Goal: Book appointment/travel/reservation

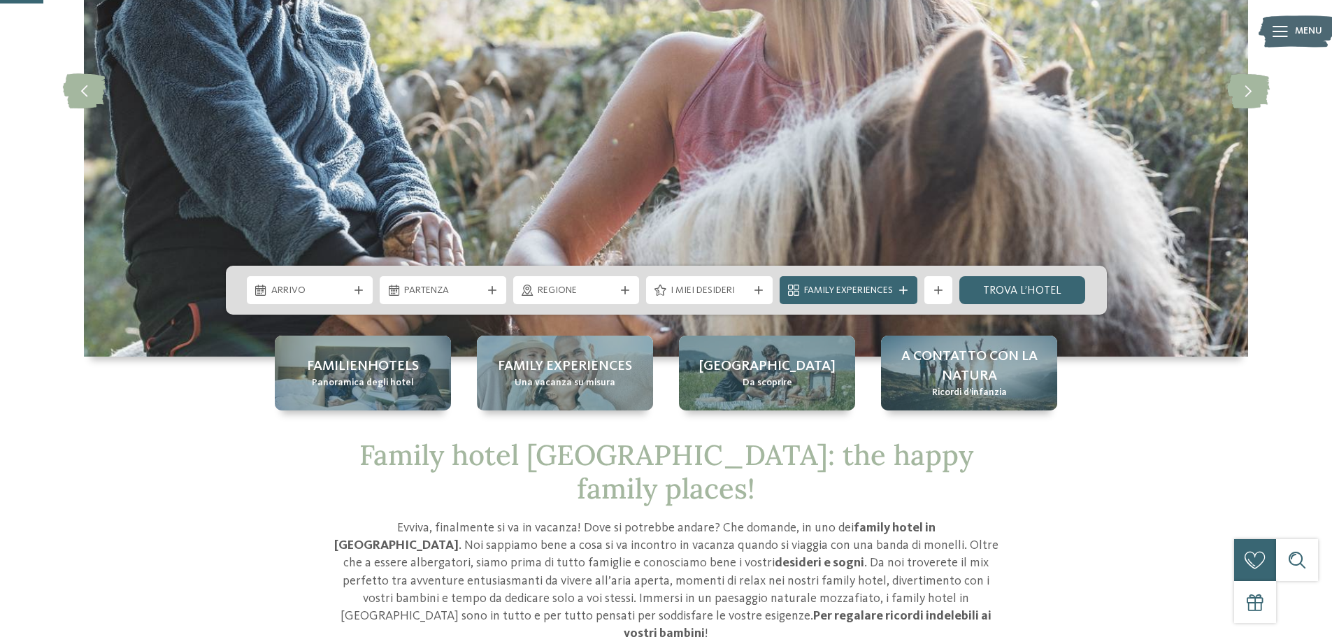
scroll to position [280, 0]
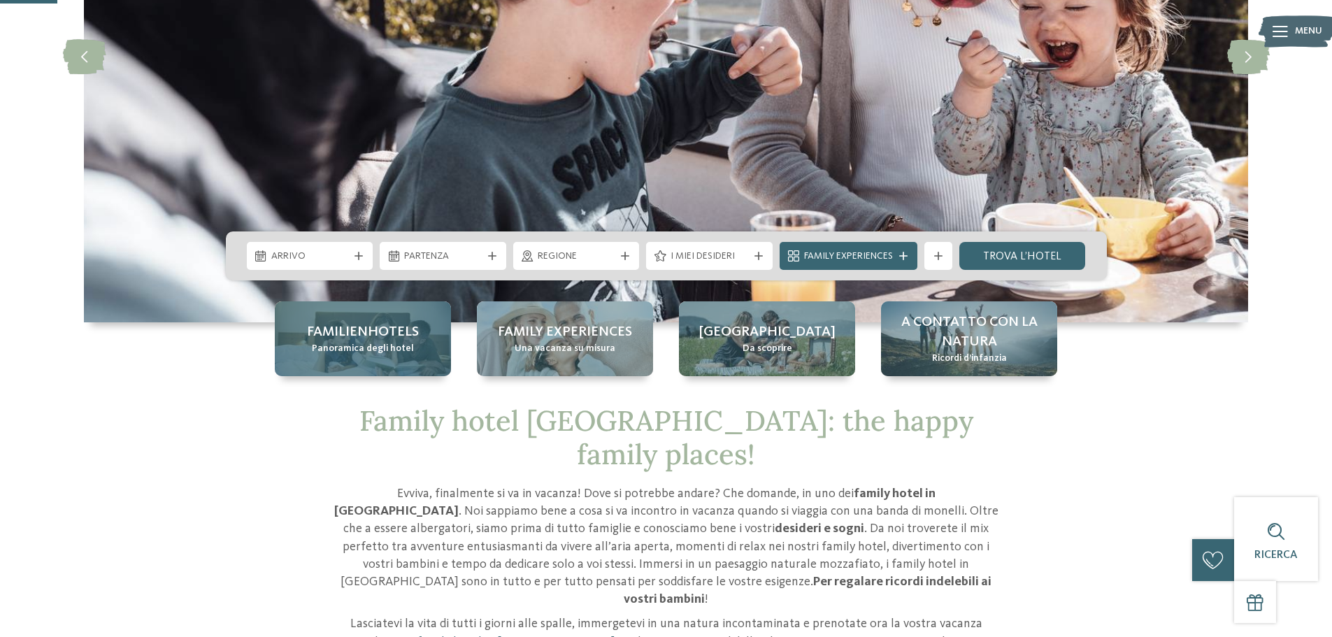
click at [380, 346] on span "Panoramica degli hotel" at bounding box center [363, 349] width 102 height 14
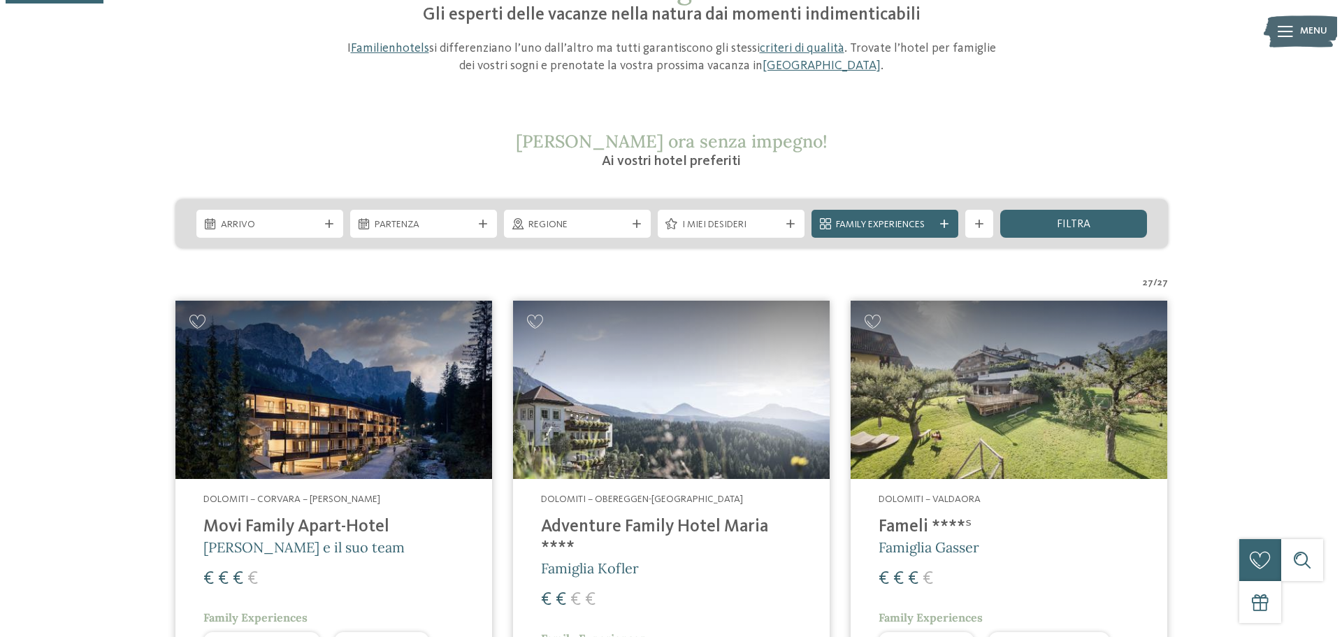
scroll to position [349, 0]
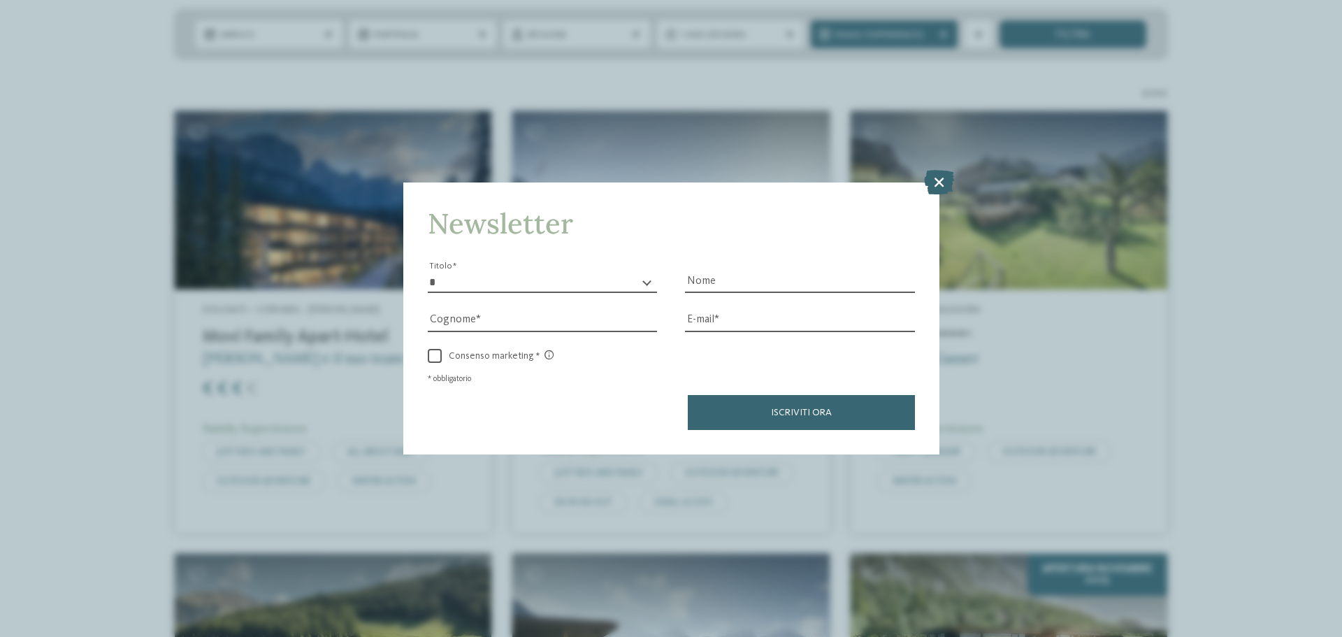
click at [952, 180] on icon at bounding box center [939, 182] width 30 height 24
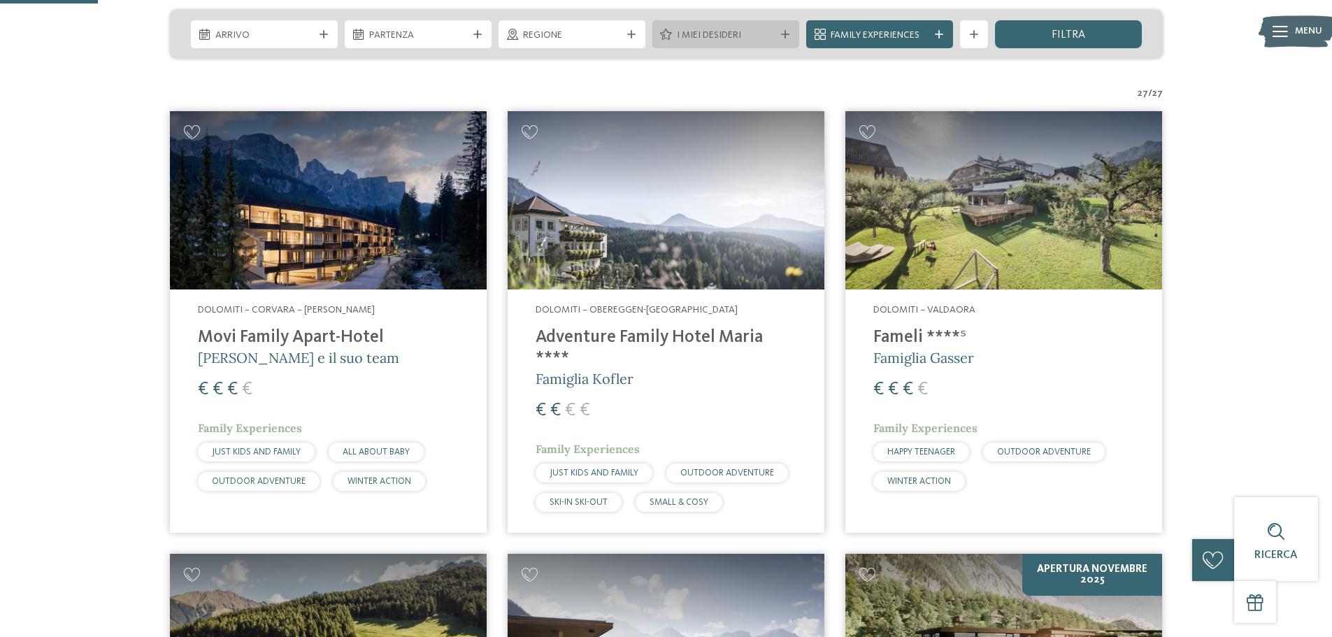
click at [725, 31] on span "I miei desideri" at bounding box center [726, 36] width 98 height 14
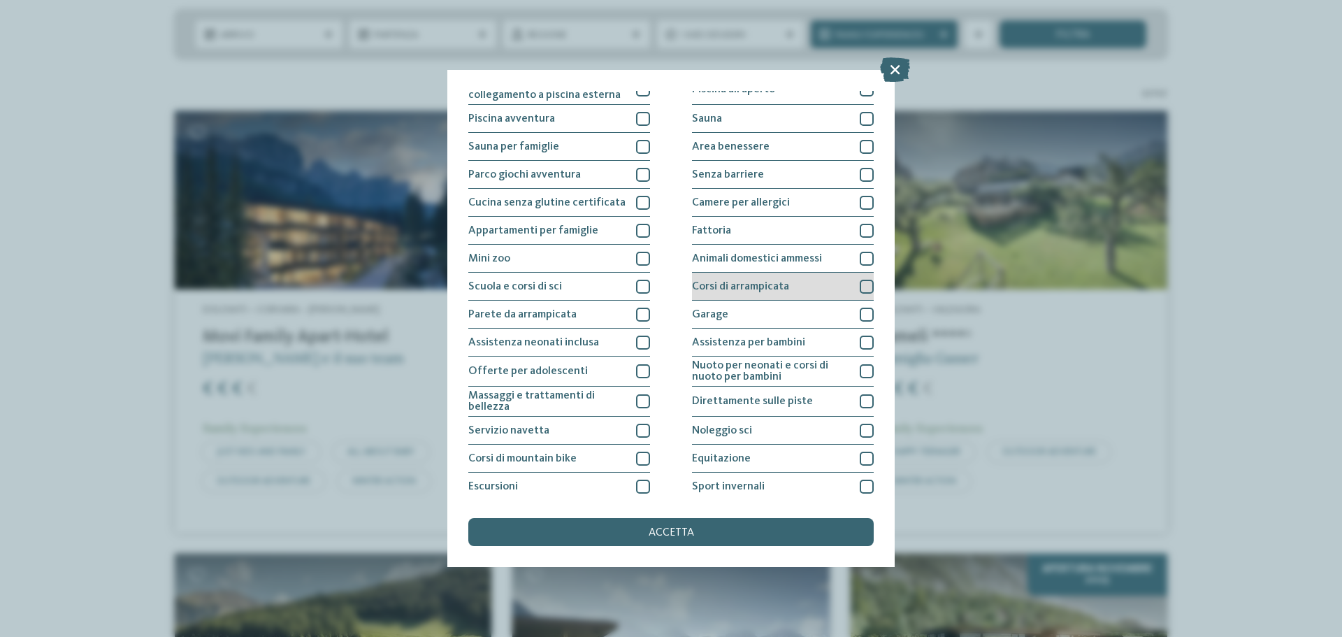
scroll to position [70, 0]
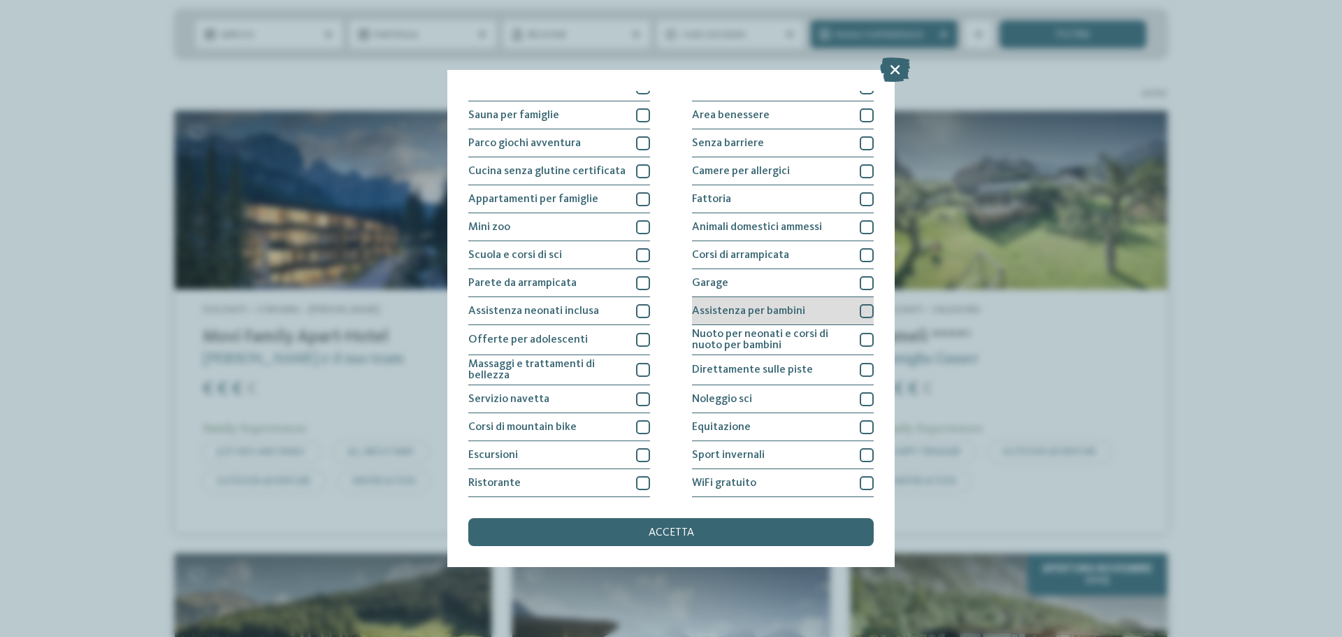
click at [849, 310] on div "Assistenza per bambini" at bounding box center [783, 311] width 182 height 28
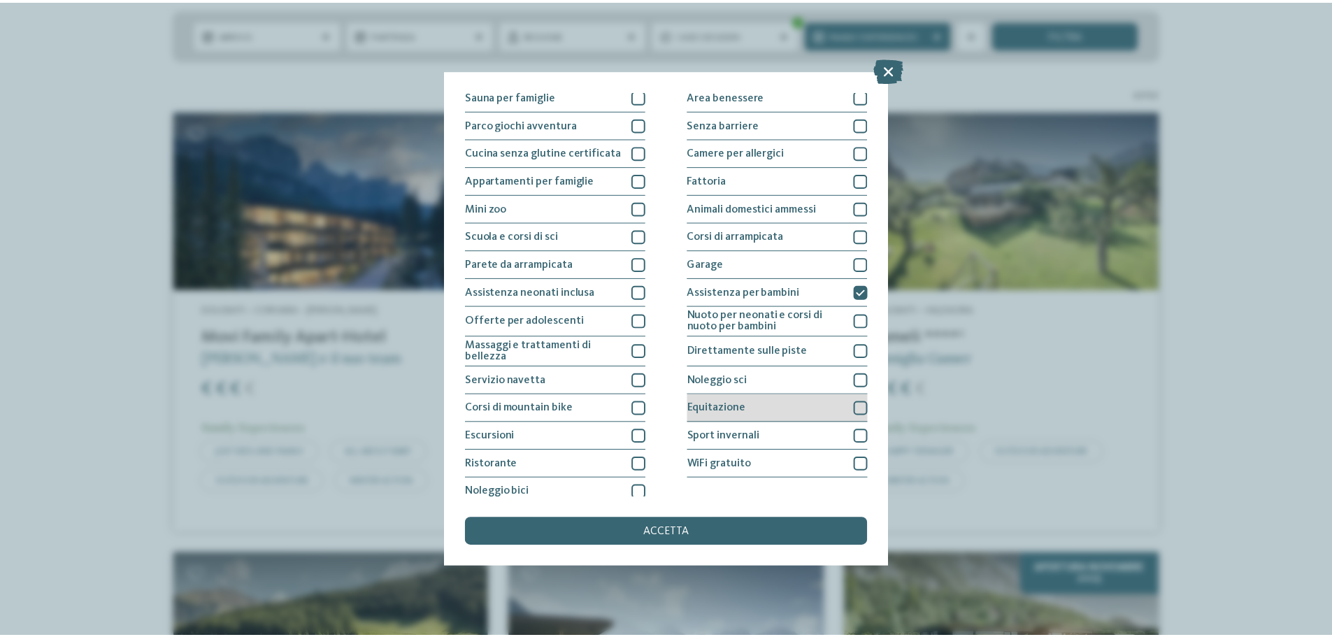
scroll to position [98, 0]
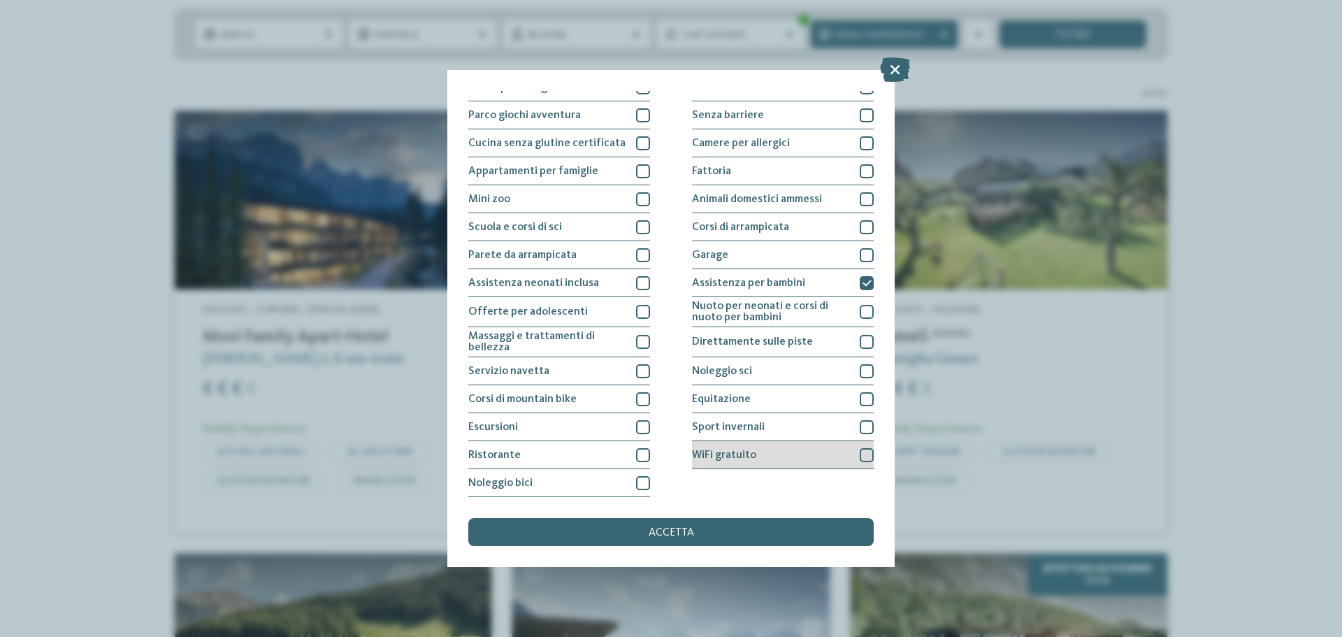
click at [862, 458] on div at bounding box center [867, 455] width 14 height 14
click at [856, 527] on div "accetta" at bounding box center [670, 532] width 405 height 28
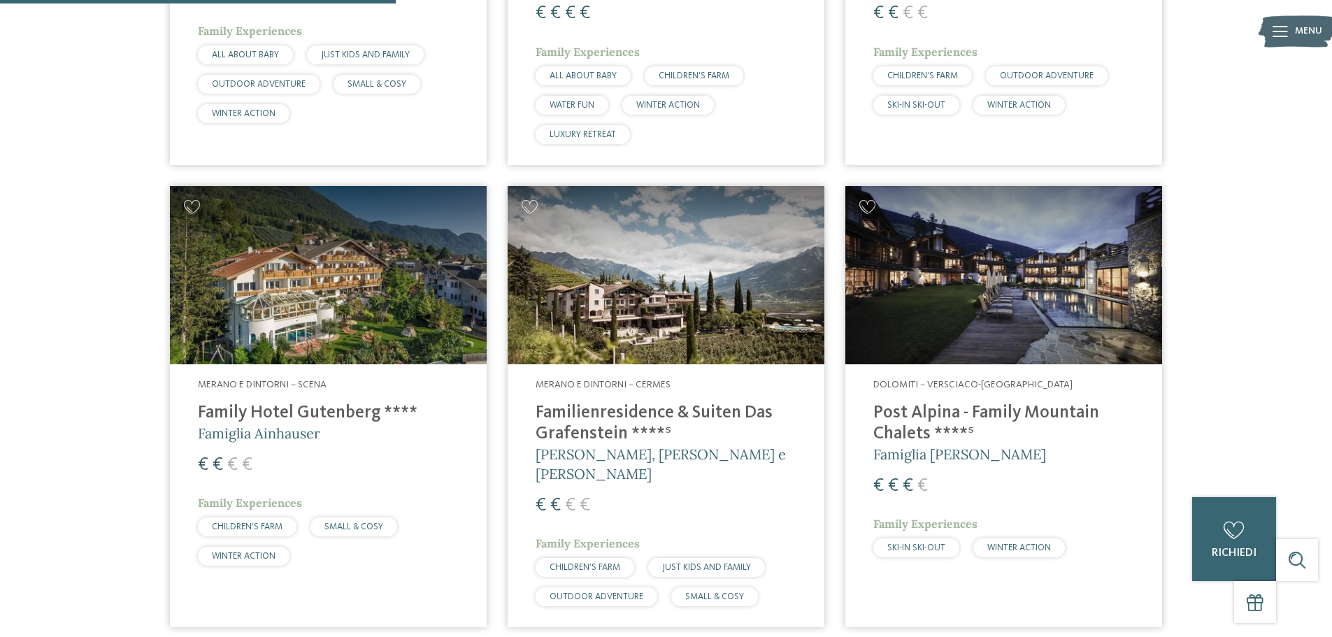
scroll to position [1297, 0]
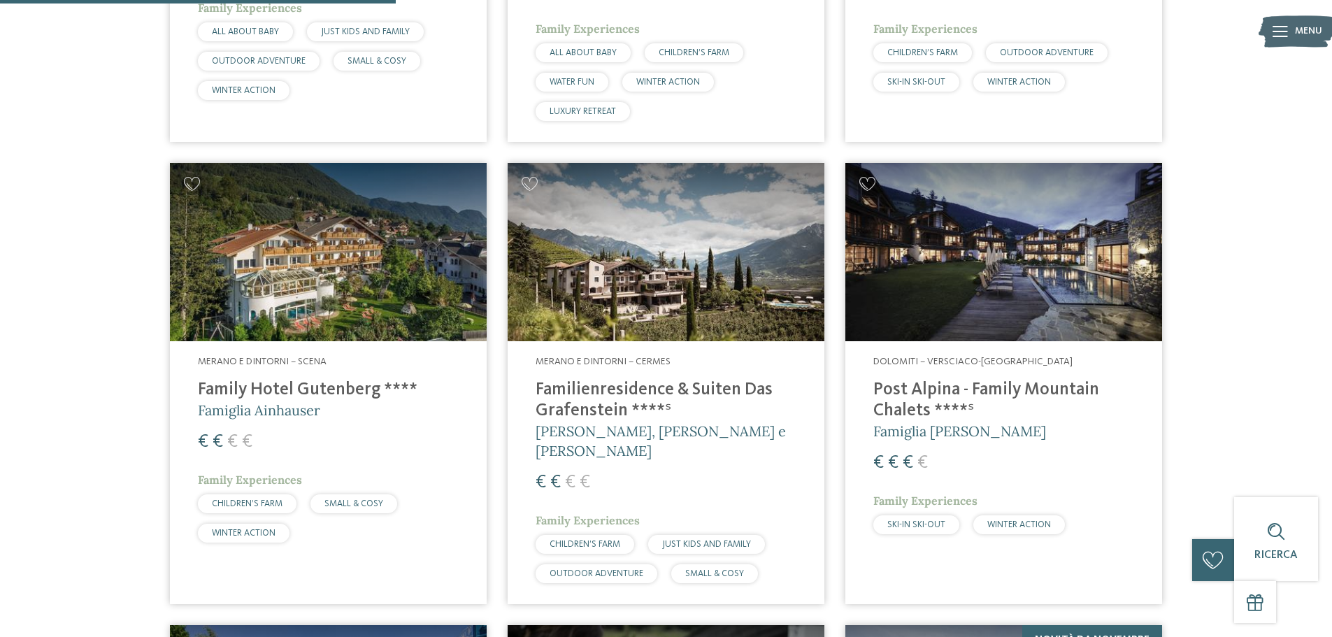
click at [380, 380] on h4 "Family Hotel Gutenberg ****" at bounding box center [328, 390] width 261 height 21
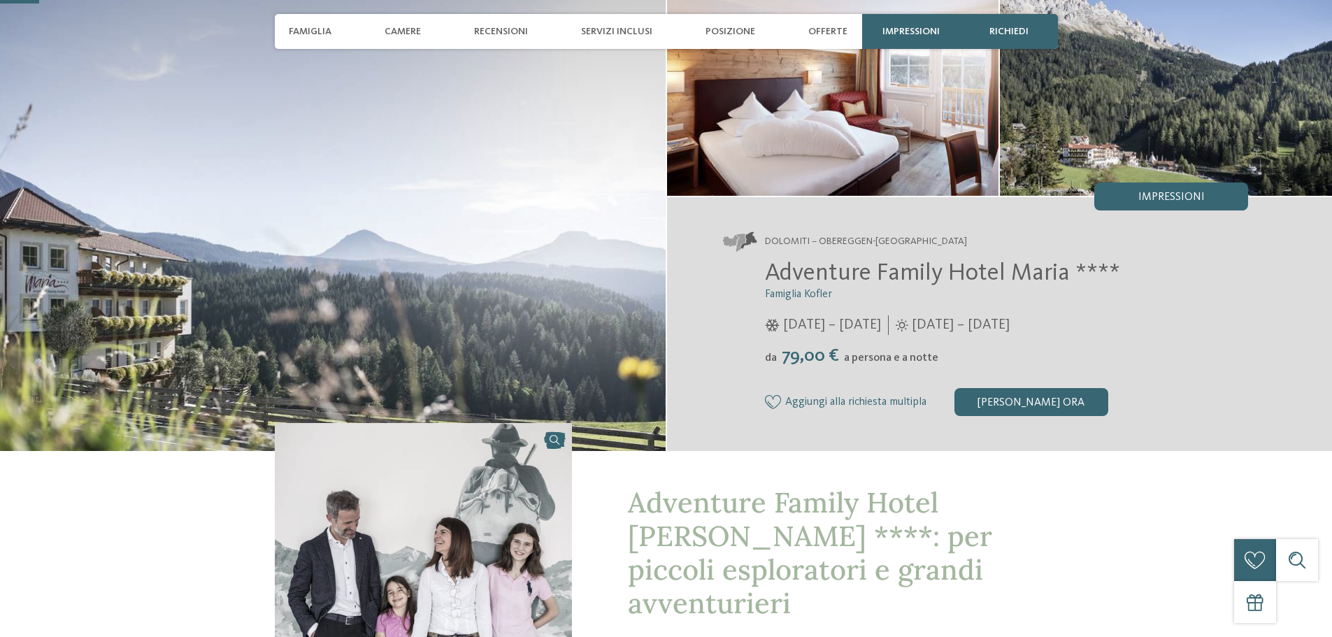
scroll to position [349, 0]
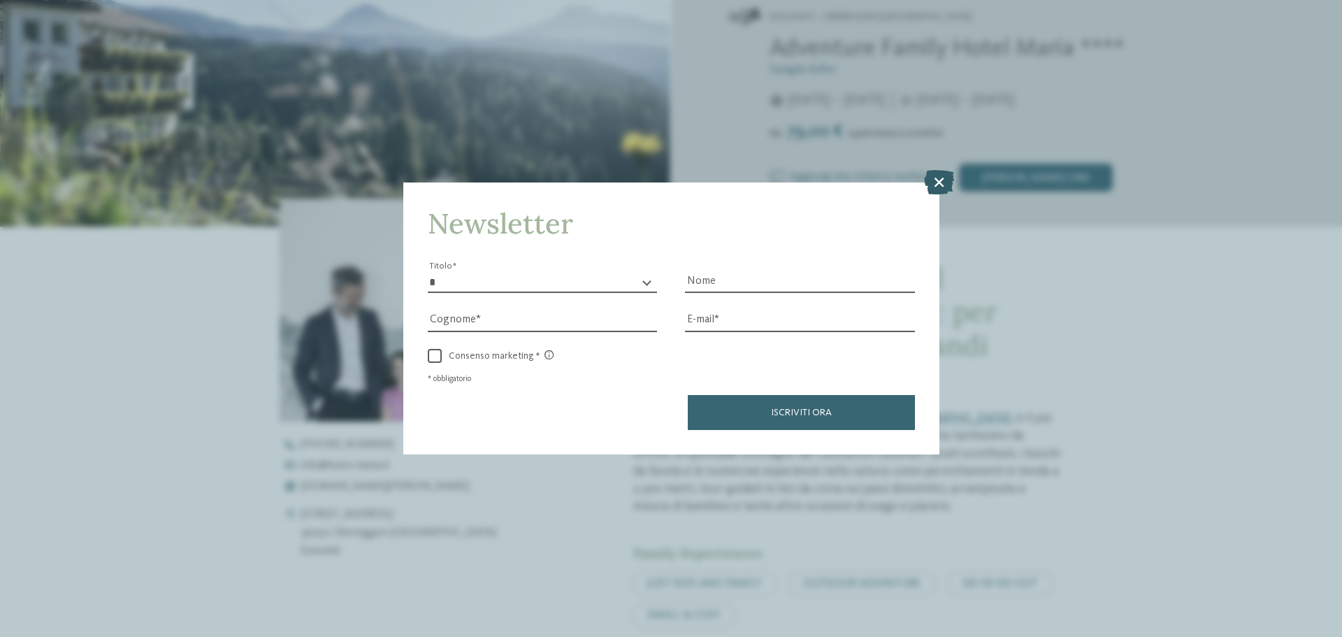
click at [935, 170] on icon at bounding box center [939, 182] width 30 height 24
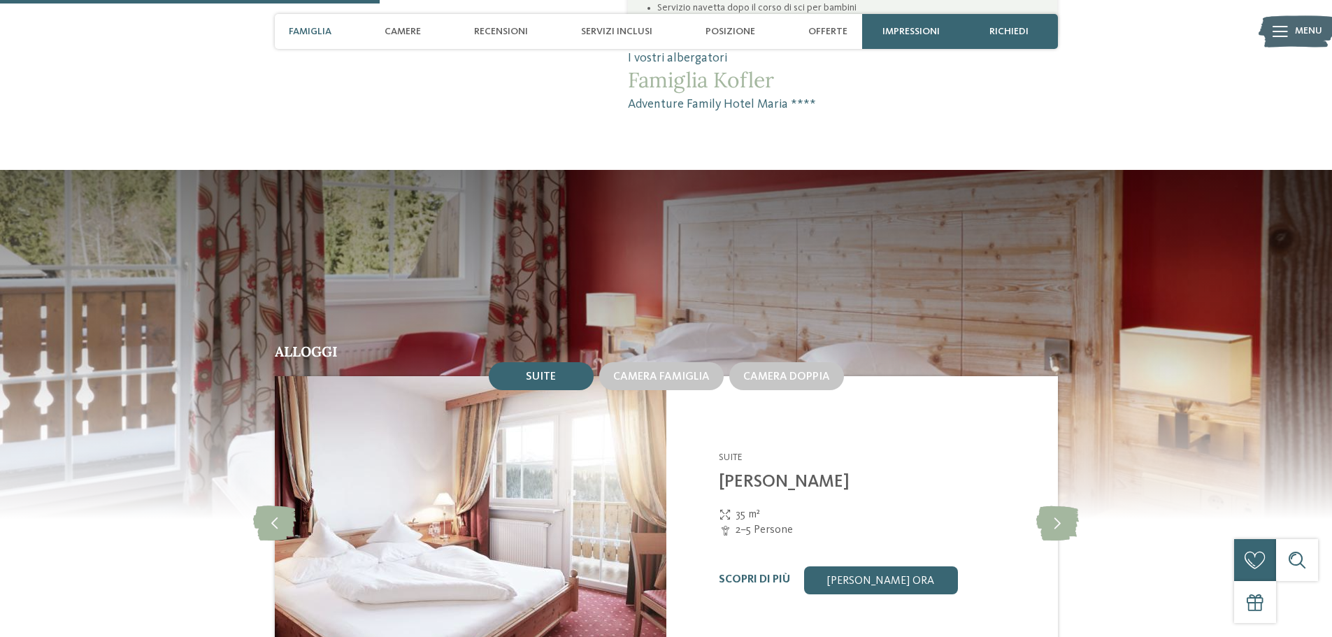
scroll to position [1188, 0]
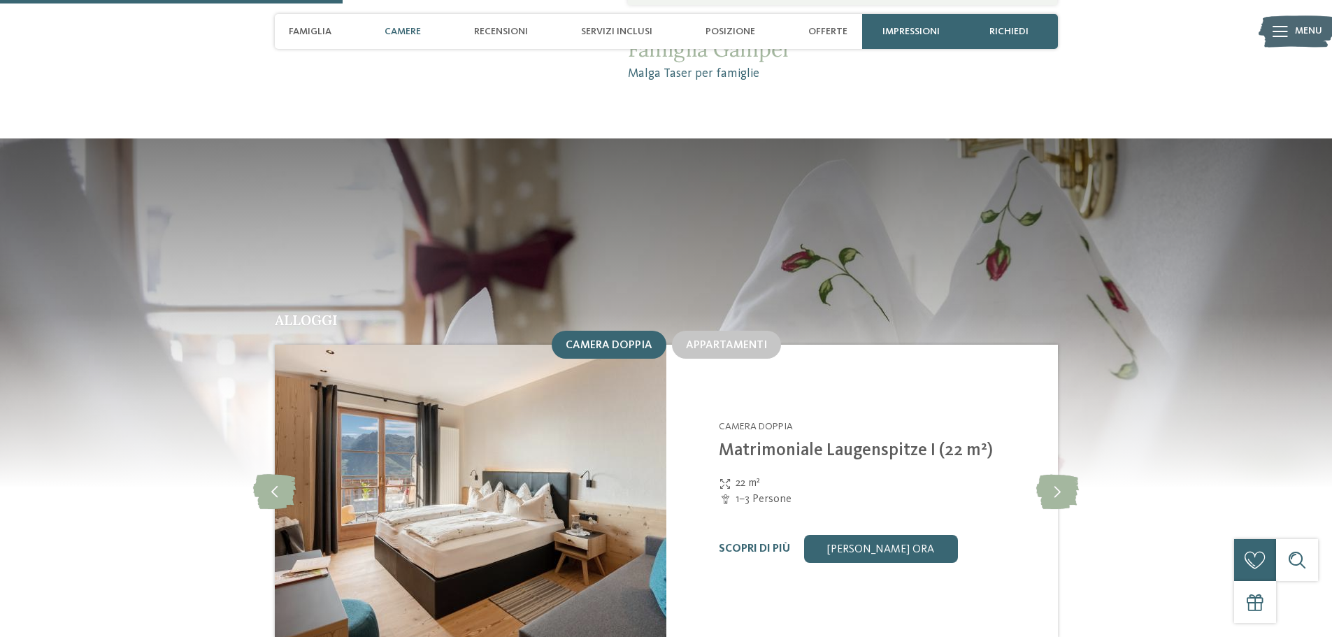
scroll to position [1398, 0]
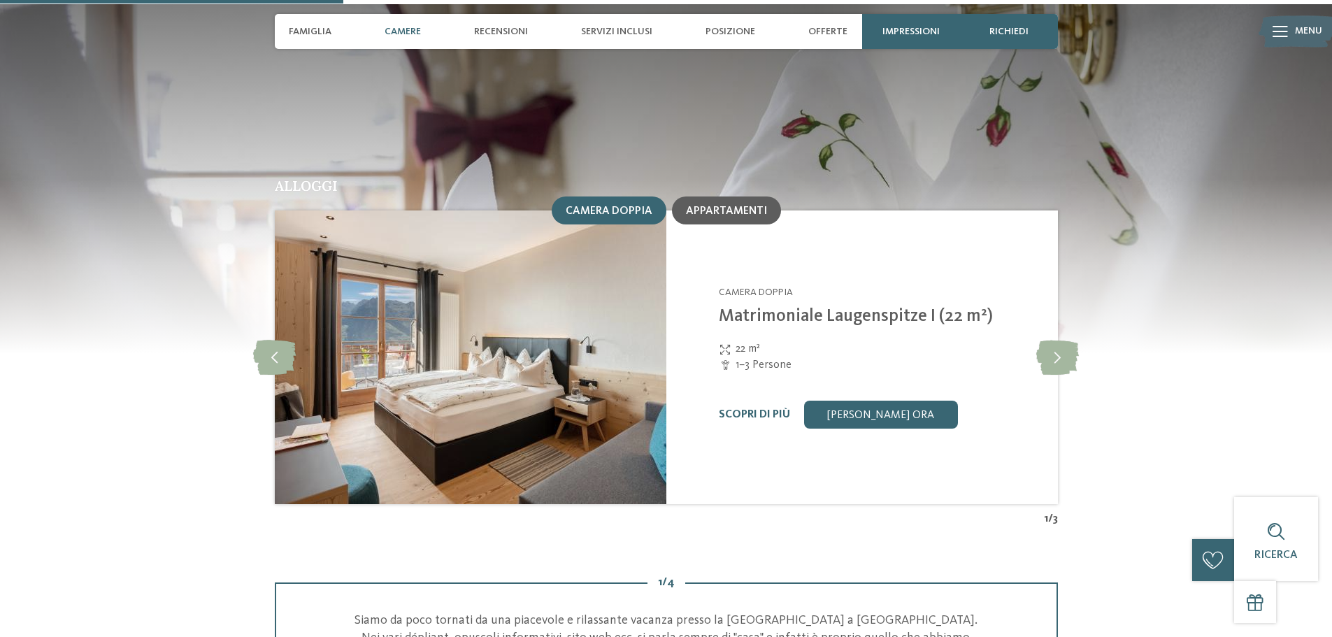
click at [703, 196] on div "Appartamenti" at bounding box center [726, 210] width 109 height 28
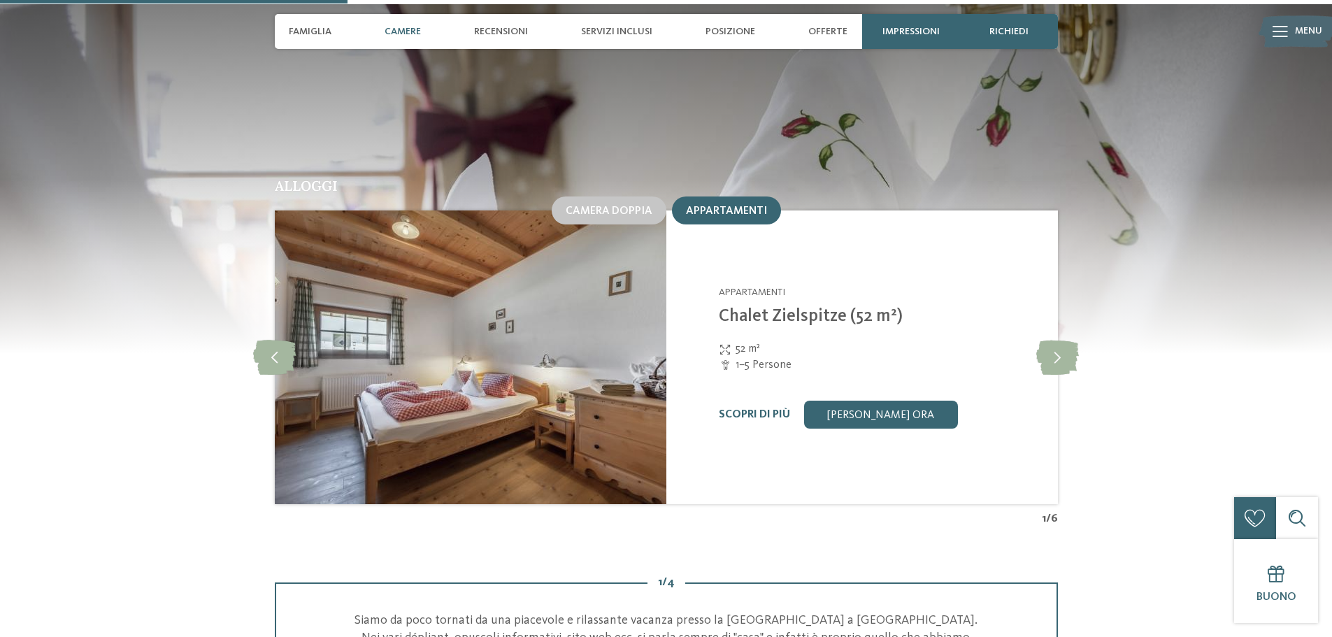
scroll to position [1608, 0]
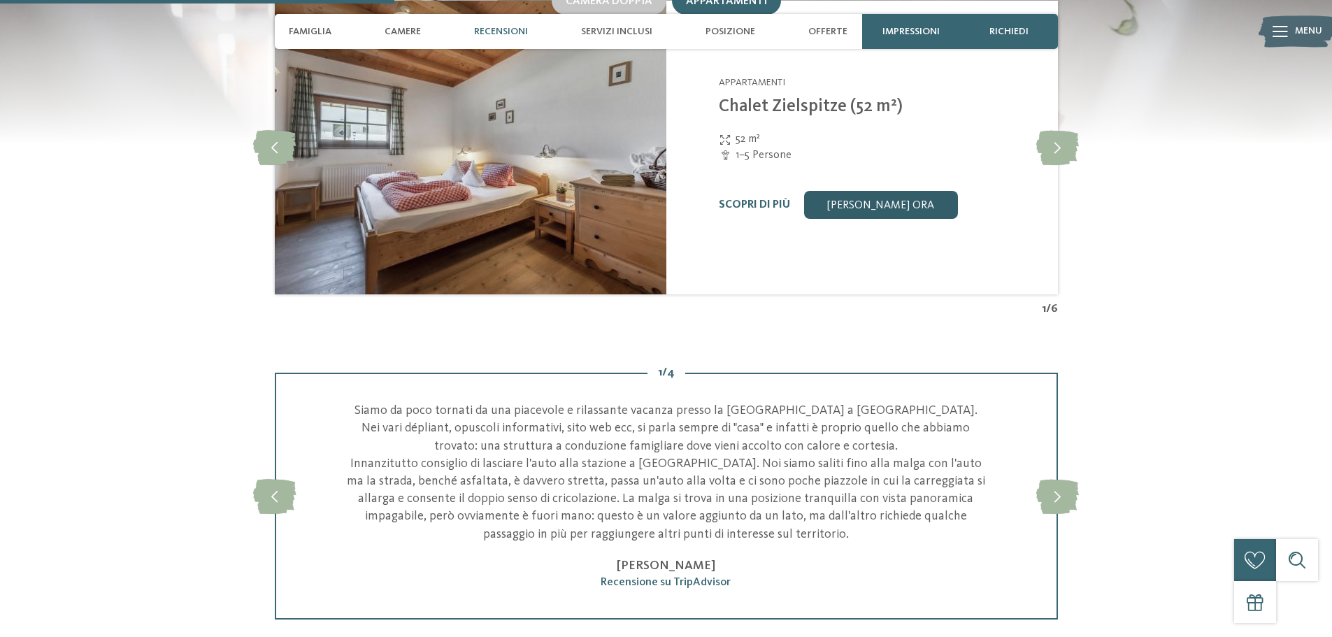
click at [877, 191] on link "[PERSON_NAME] ora" at bounding box center [881, 205] width 154 height 28
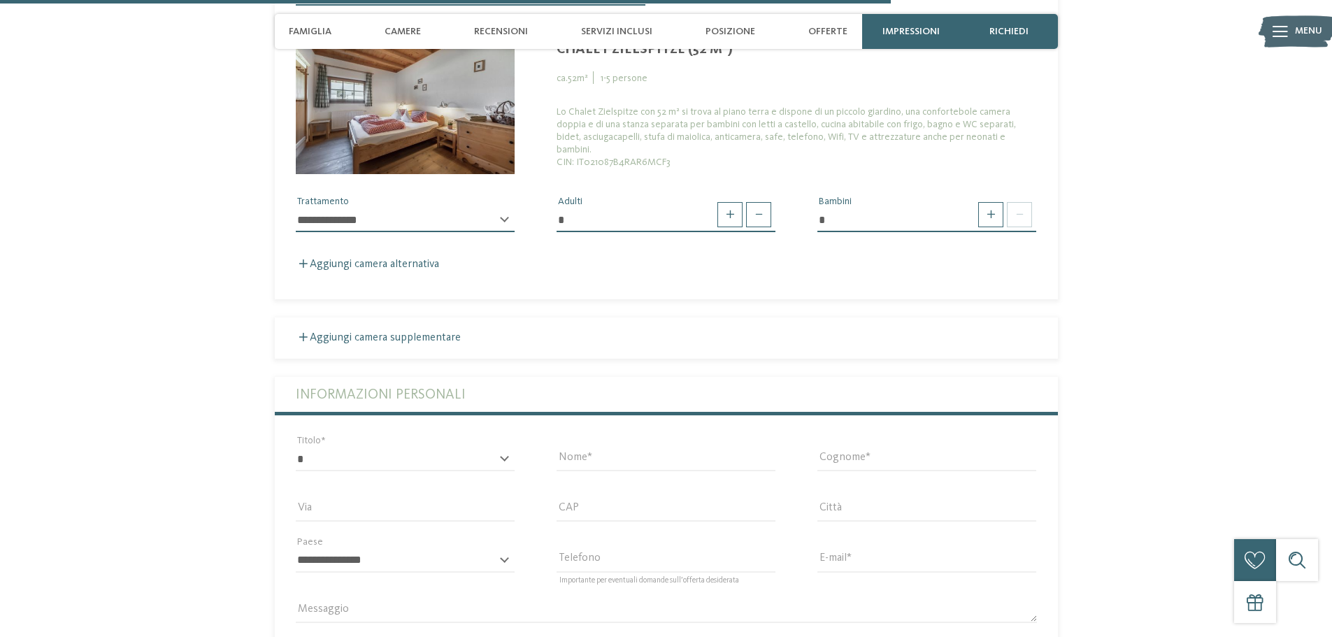
scroll to position [3751, 0]
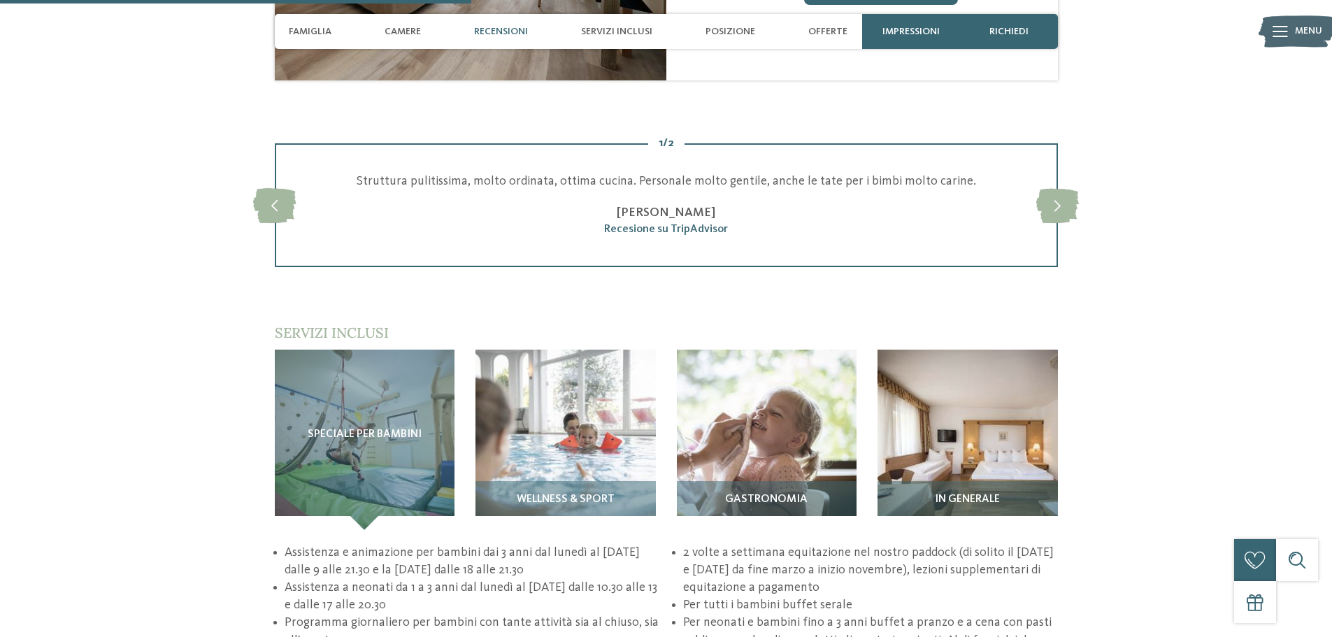
scroll to position [1817, 0]
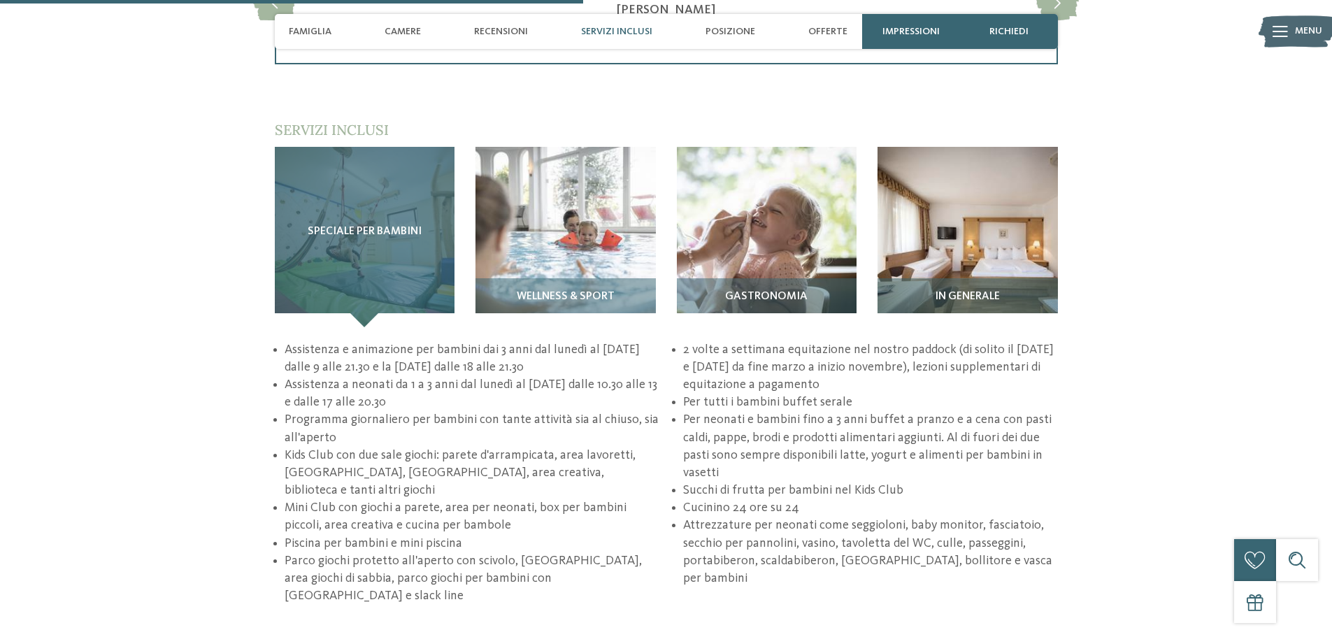
click at [404, 254] on div "Speciale per bambini" at bounding box center [365, 237] width 180 height 180
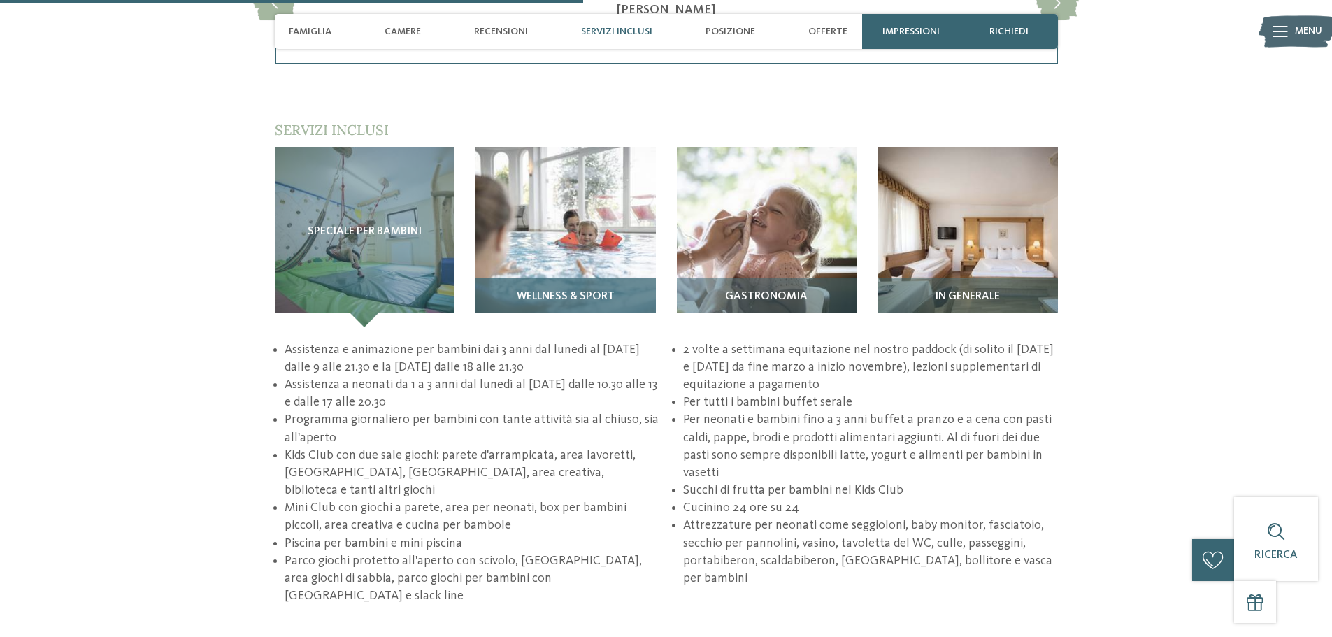
click at [536, 238] on img at bounding box center [565, 237] width 180 height 180
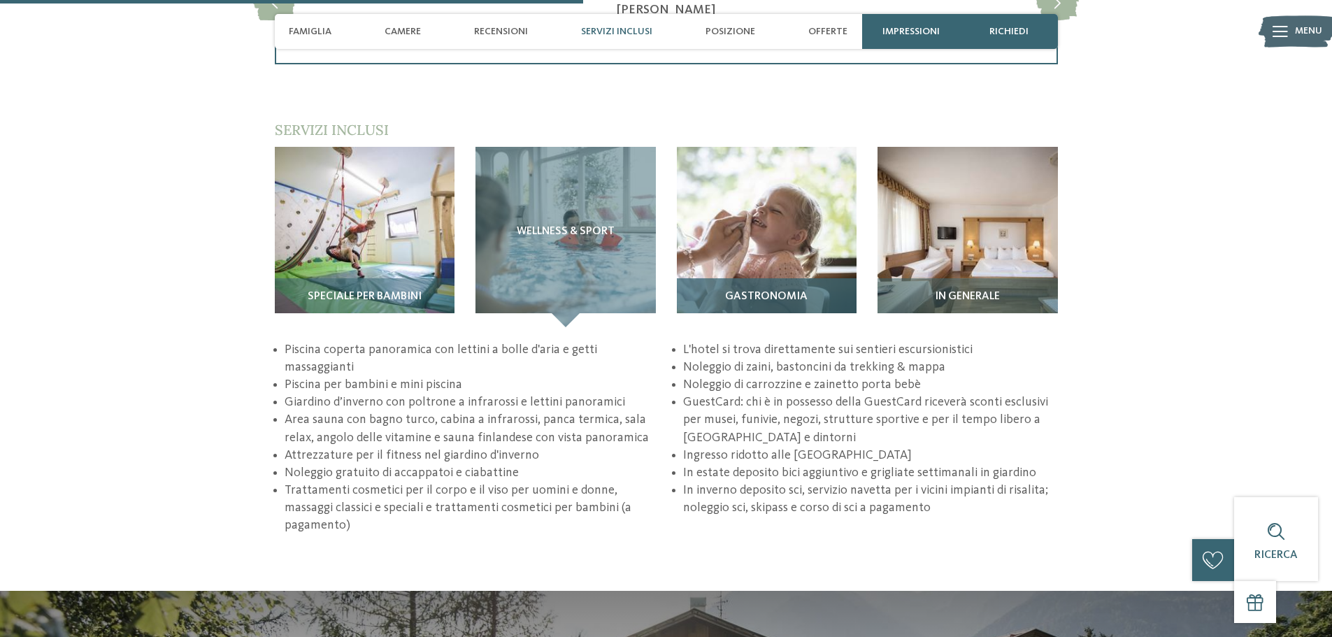
click at [706, 212] on img at bounding box center [767, 237] width 180 height 180
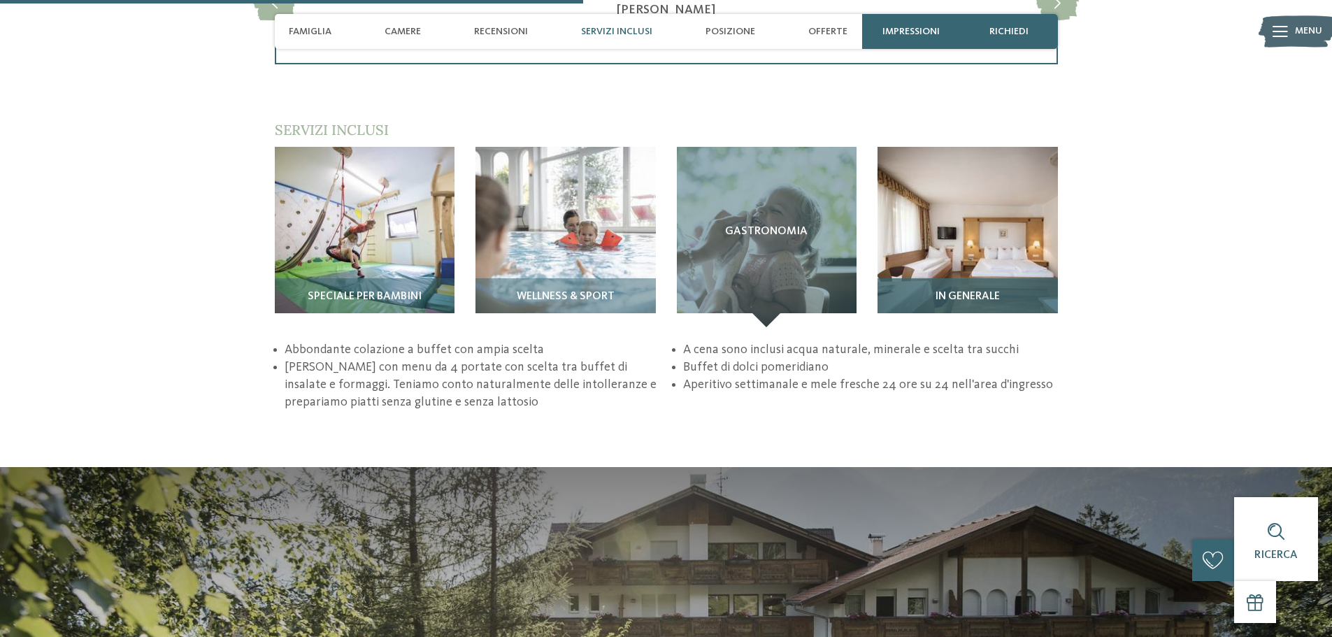
click at [956, 182] on img at bounding box center [967, 237] width 180 height 180
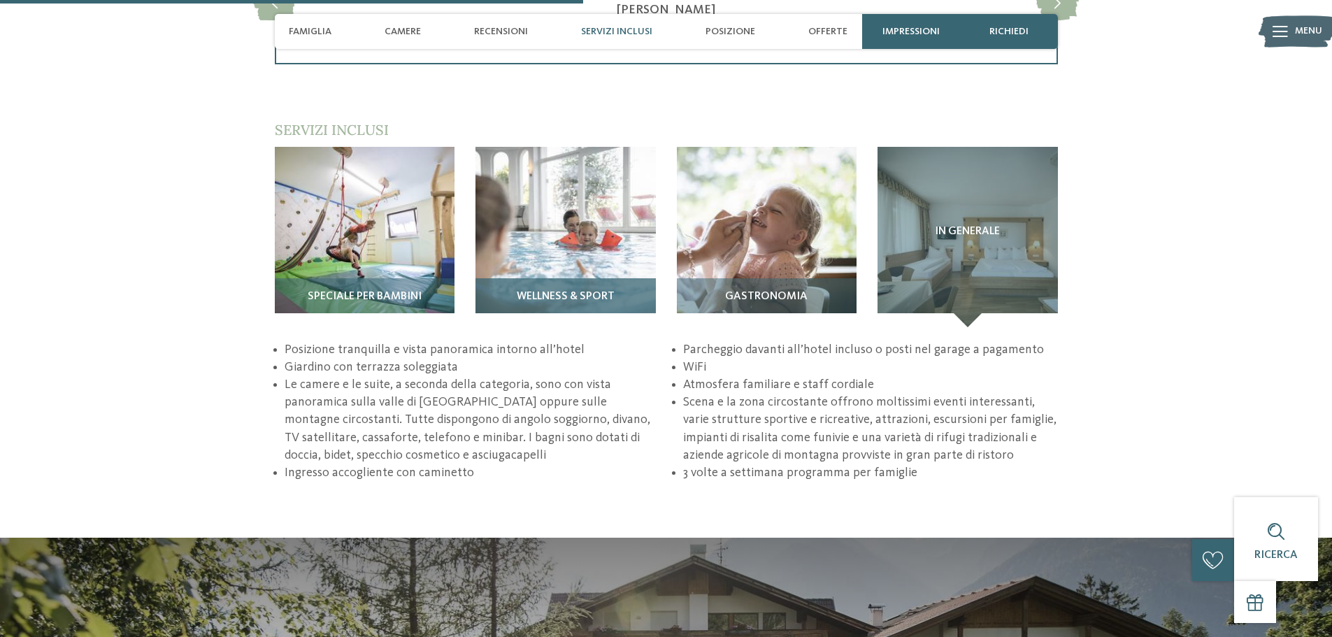
click at [517, 237] on img at bounding box center [565, 237] width 180 height 180
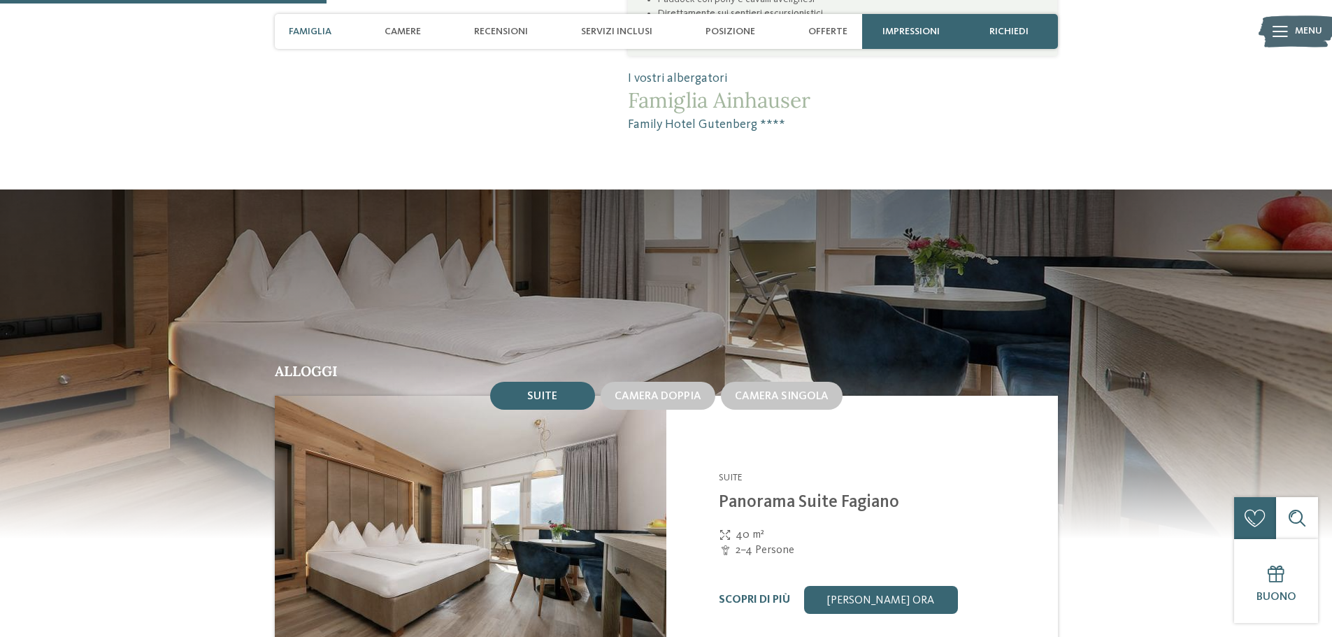
scroll to position [1118, 0]
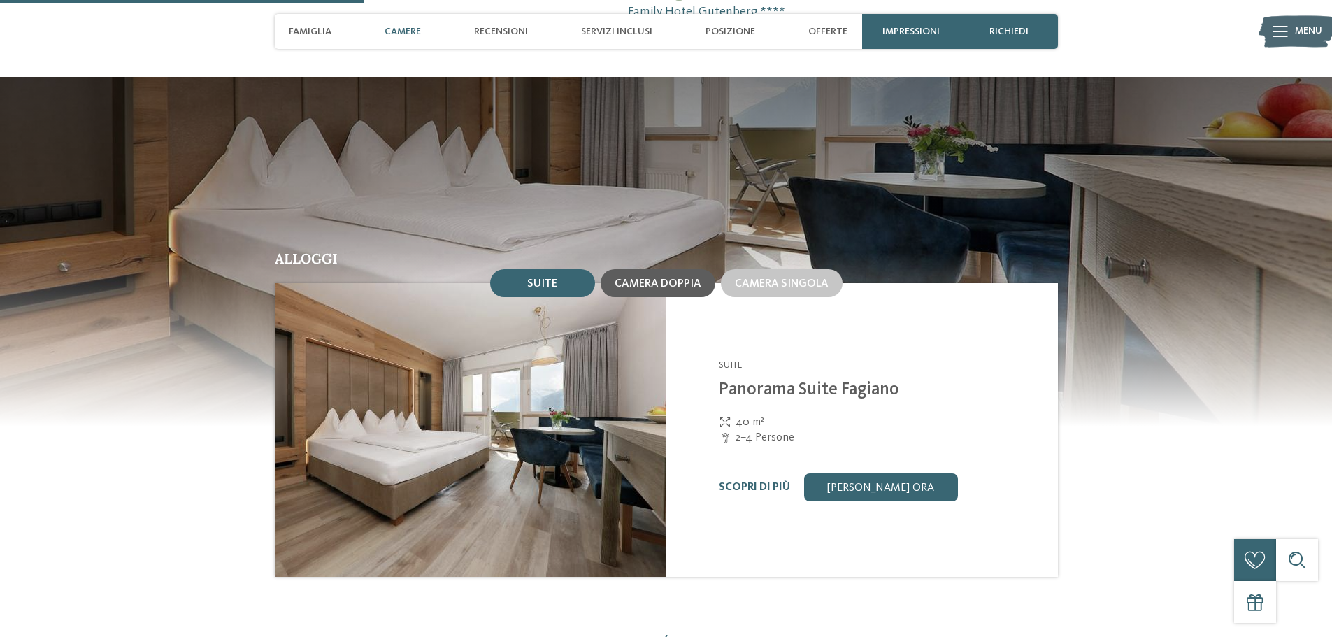
click at [635, 269] on div "Camera doppia" at bounding box center [657, 283] width 115 height 28
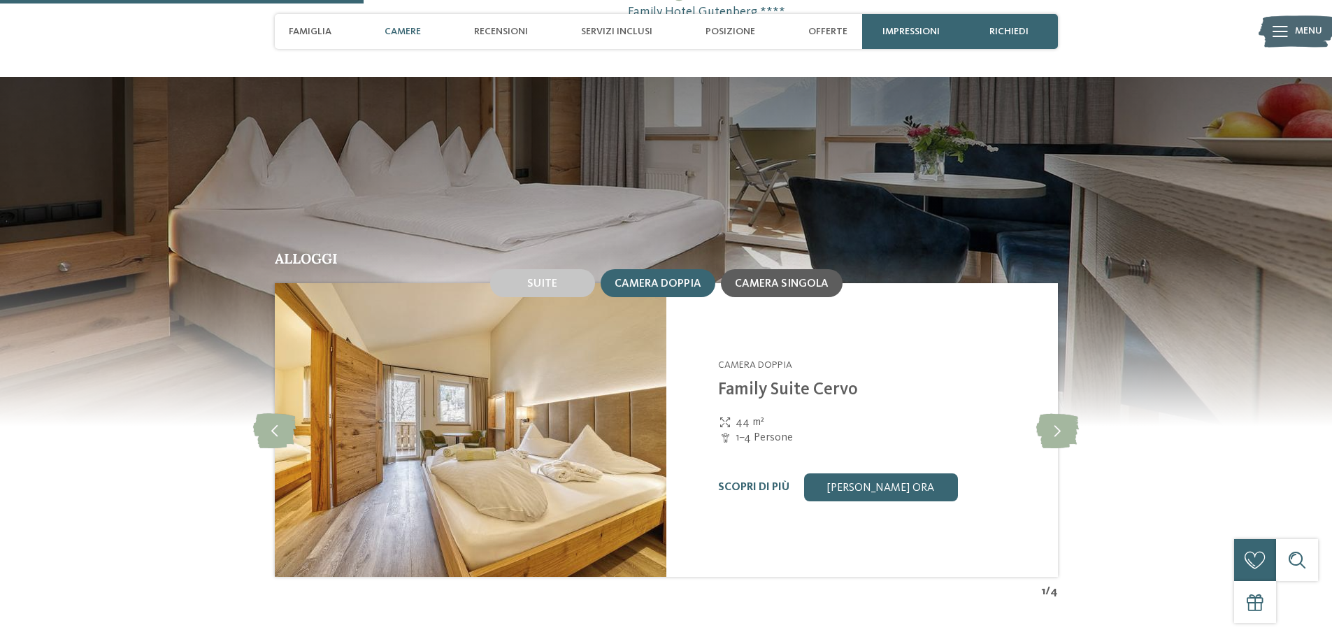
click at [788, 278] on span "Camera singola" at bounding box center [782, 283] width 94 height 11
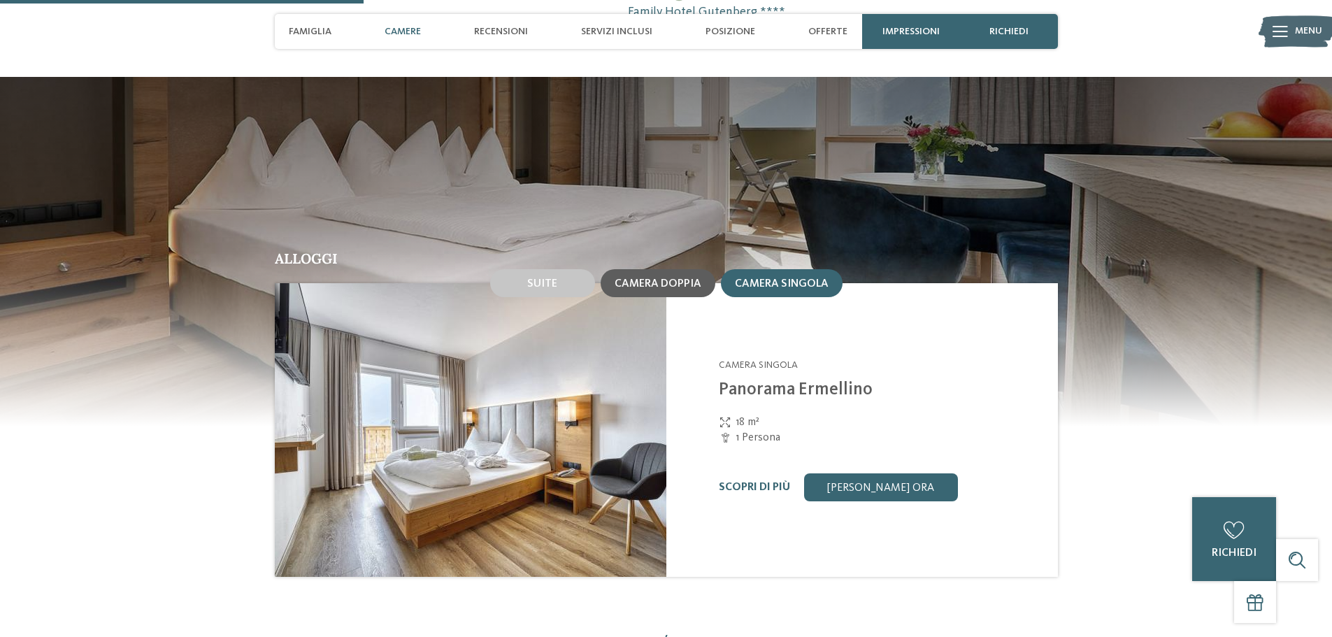
click at [659, 278] on span "Camera doppia" at bounding box center [657, 283] width 87 height 11
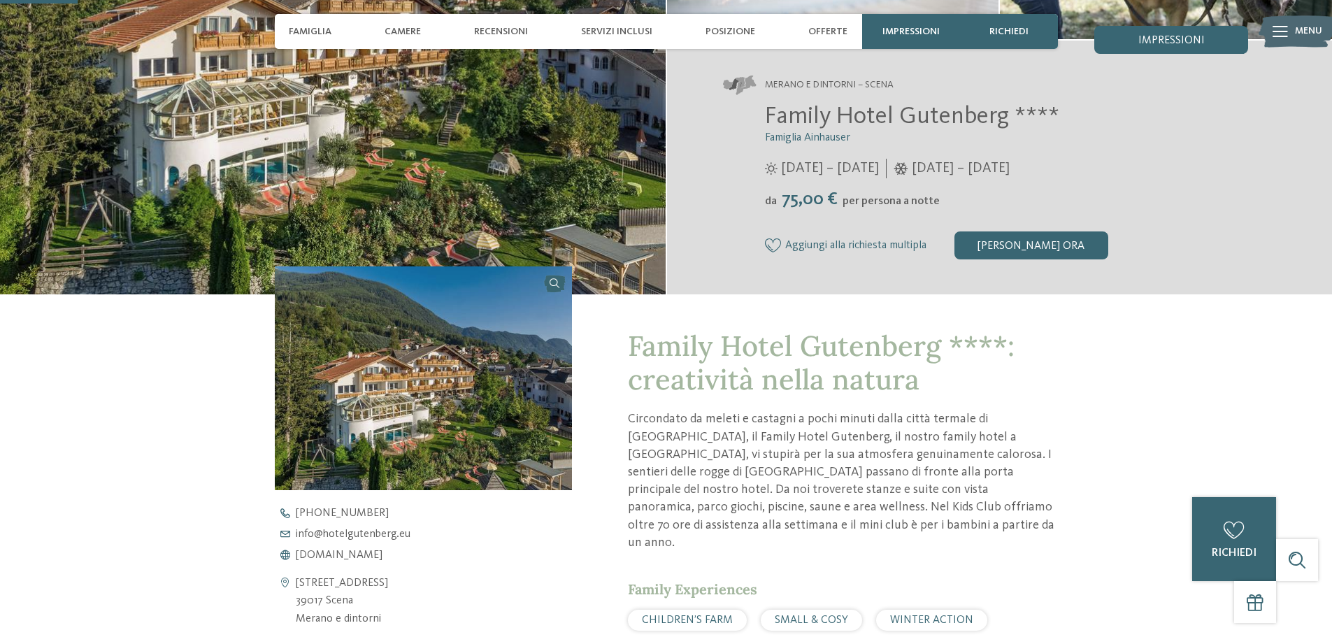
scroll to position [0, 0]
